Goal: Transaction & Acquisition: Purchase product/service

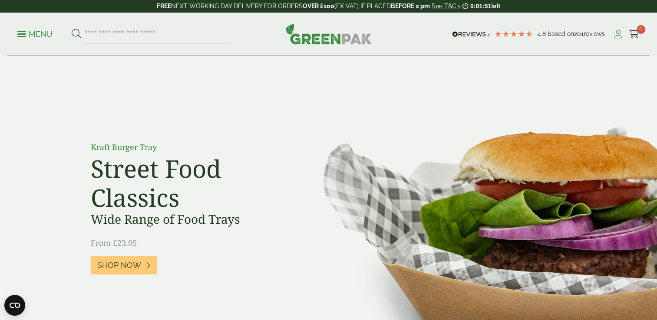
click at [615, 37] on icon at bounding box center [617, 34] width 11 height 9
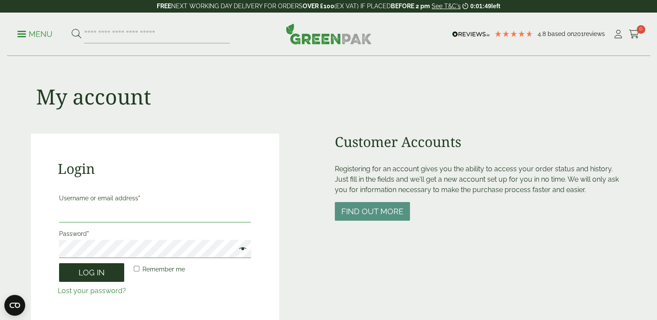
type input "**********"
click at [95, 270] on button "Log in" at bounding box center [91, 272] width 65 height 19
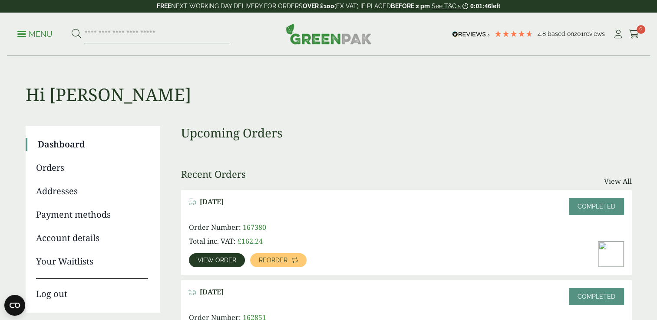
click at [410, 137] on h3 "Upcoming Orders" at bounding box center [406, 133] width 451 height 15
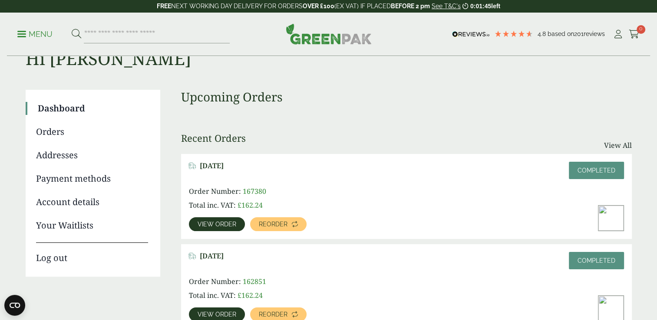
scroll to position [52, 0]
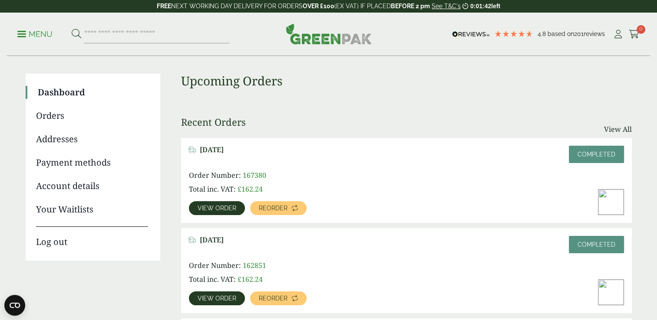
click at [219, 209] on span "View order" at bounding box center [216, 208] width 39 height 6
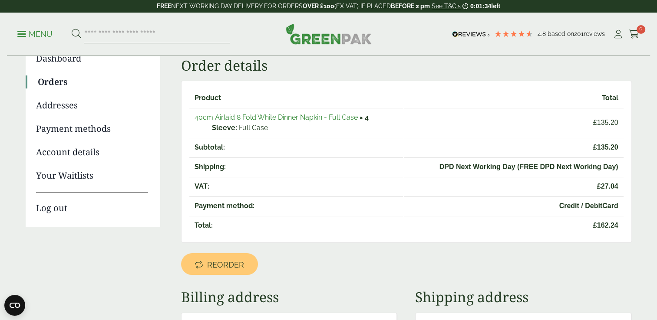
scroll to position [87, 0]
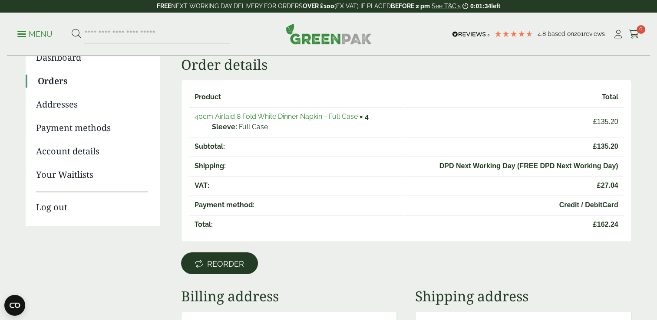
click at [224, 267] on link "Reorder" at bounding box center [219, 264] width 77 height 22
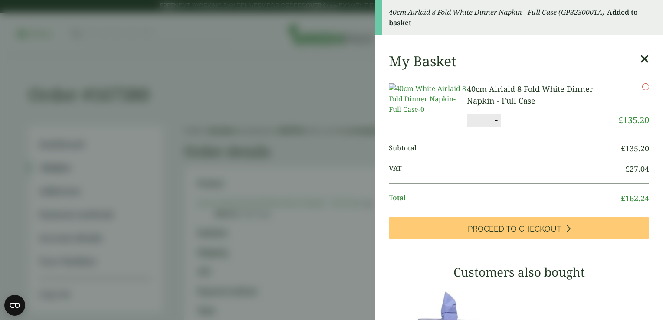
click at [640, 59] on icon at bounding box center [644, 59] width 9 height 12
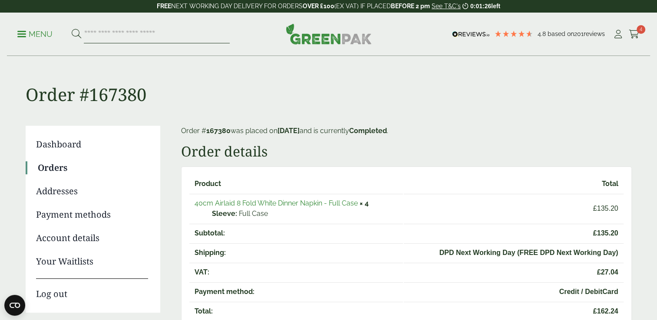
click at [152, 32] on input "search" at bounding box center [157, 34] width 146 height 18
type input "********"
click at [72, 29] on button at bounding box center [77, 34] width 10 height 11
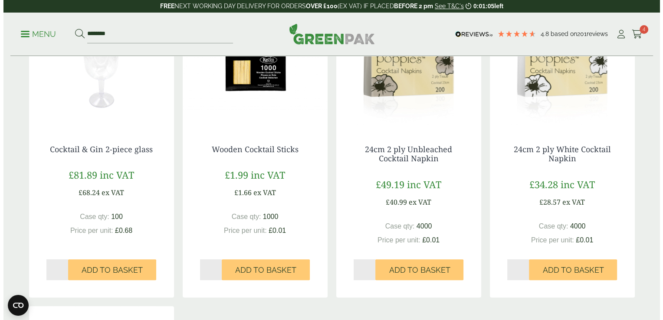
scroll to position [174, 0]
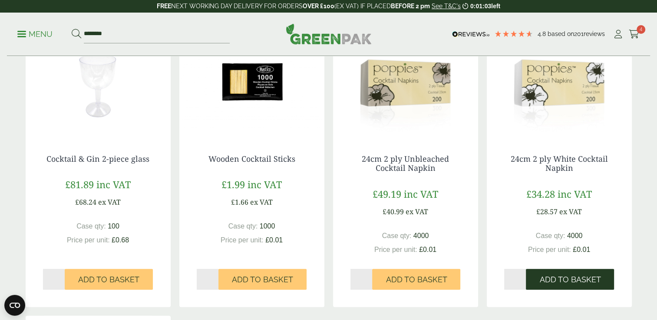
click at [556, 281] on span "Add to Basket" at bounding box center [569, 280] width 61 height 10
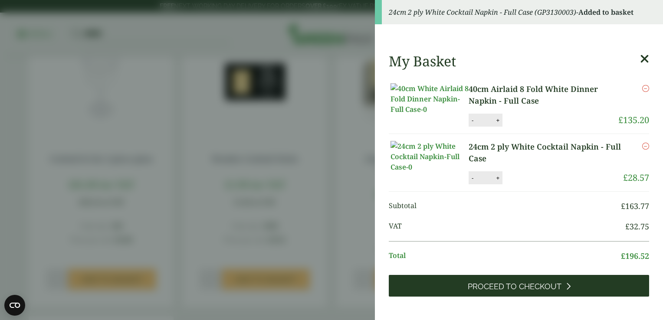
click at [512, 297] on link "Proceed to Checkout" at bounding box center [519, 286] width 260 height 22
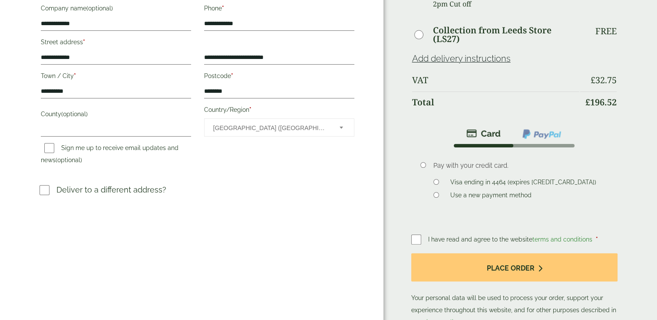
scroll to position [174, 0]
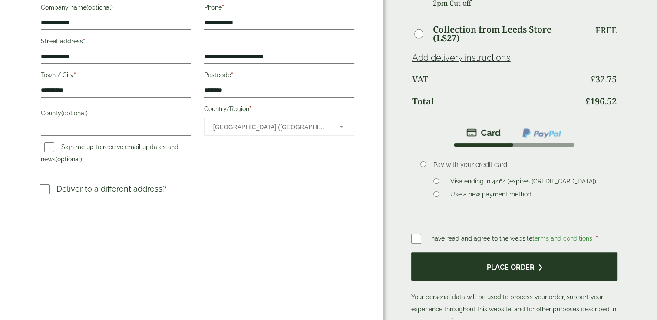
click at [493, 269] on button "Place order" at bounding box center [514, 267] width 207 height 28
